Goal: Navigation & Orientation: Find specific page/section

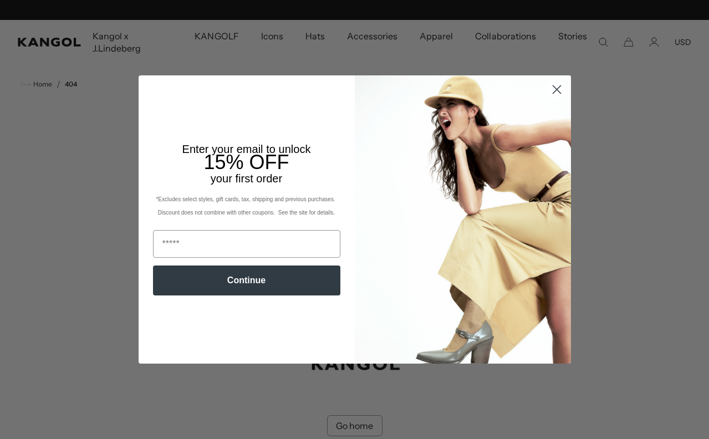
scroll to position [0, 228]
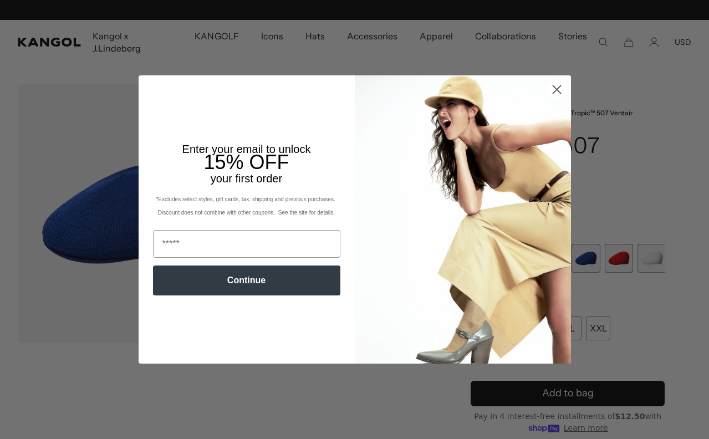
scroll to position [0, 228]
